Goal: Check status: Check status

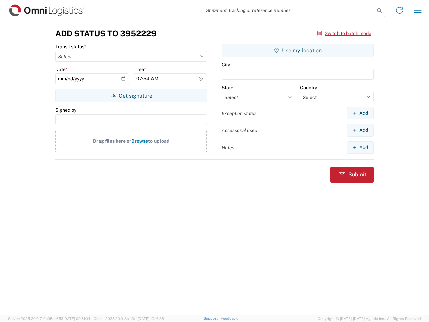
click at [288, 10] on input "search" at bounding box center [288, 10] width 174 height 13
click at [379, 11] on icon at bounding box center [378, 10] width 9 height 9
click at [399, 10] on icon at bounding box center [399, 10] width 11 height 11
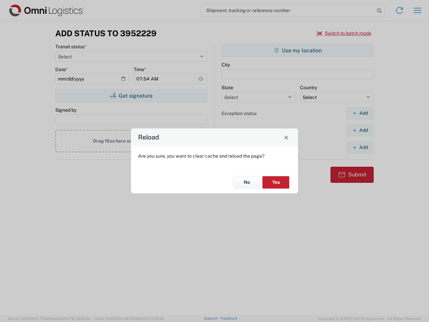
click at [417, 10] on div "Reload Are you sure, you want to clear cache and reload the page? No Yes" at bounding box center [214, 161] width 429 height 322
click at [344, 33] on div "Reload Are you sure, you want to clear cache and reload the page? No Yes" at bounding box center [214, 161] width 429 height 322
click at [131, 95] on div "Reload Are you sure, you want to clear cache and reload the page? No Yes" at bounding box center [214, 161] width 429 height 322
click at [297, 50] on div "Reload Are you sure, you want to clear cache and reload the page? No Yes" at bounding box center [214, 161] width 429 height 322
click at [360, 113] on div "Reload Are you sure, you want to clear cache and reload the page? No Yes" at bounding box center [214, 161] width 429 height 322
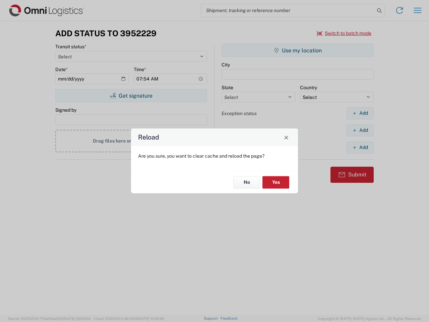
click at [360, 130] on div "Reload Are you sure, you want to clear cache and reload the page? No Yes" at bounding box center [214, 161] width 429 height 322
click at [360, 147] on div "Reload Are you sure, you want to clear cache and reload the page? No Yes" at bounding box center [214, 161] width 429 height 322
